Goal: Find specific page/section: Find specific page/section

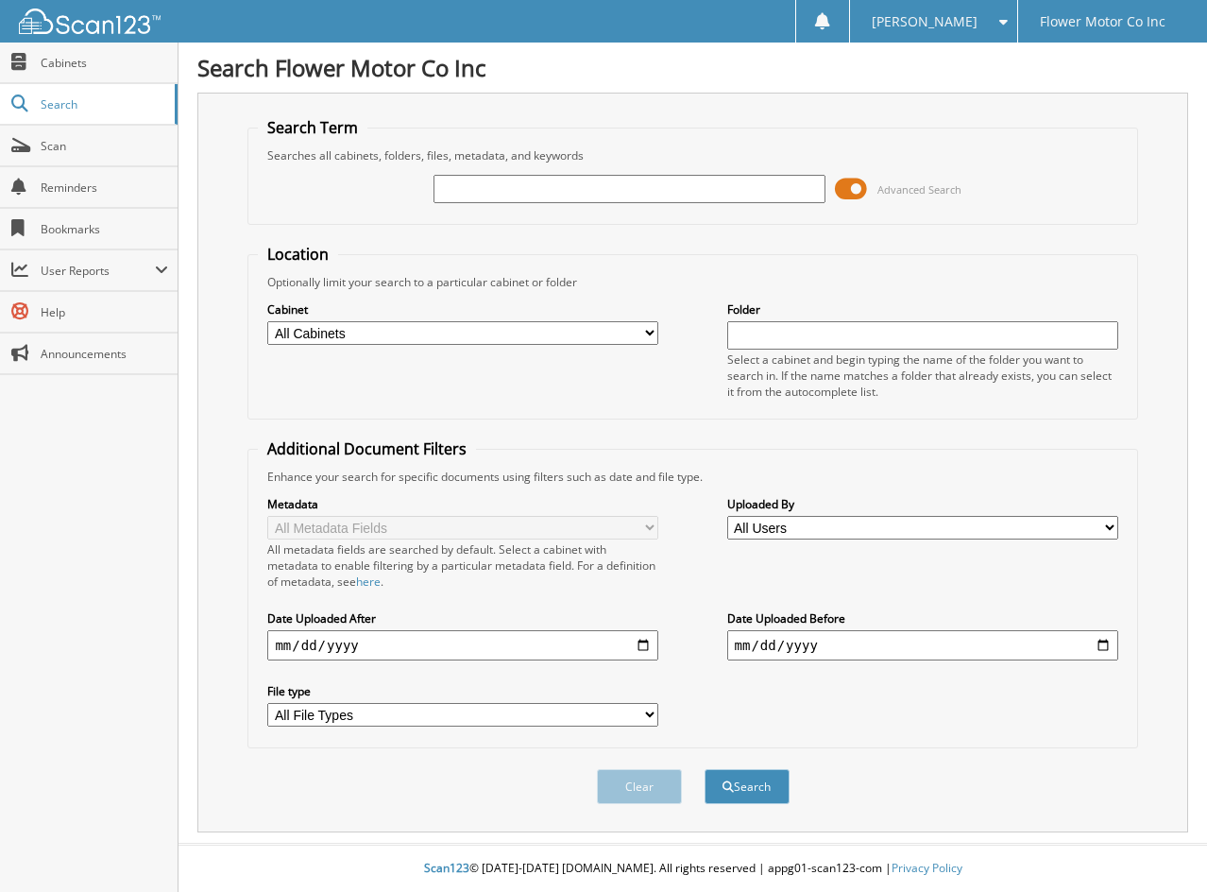
click at [67, 155] on link "Scan" at bounding box center [89, 146] width 178 height 41
click at [112, 102] on span "Search" at bounding box center [103, 104] width 125 height 16
click at [93, 68] on span "Cabinets" at bounding box center [105, 63] width 128 height 16
